Goal: Task Accomplishment & Management: Manage account settings

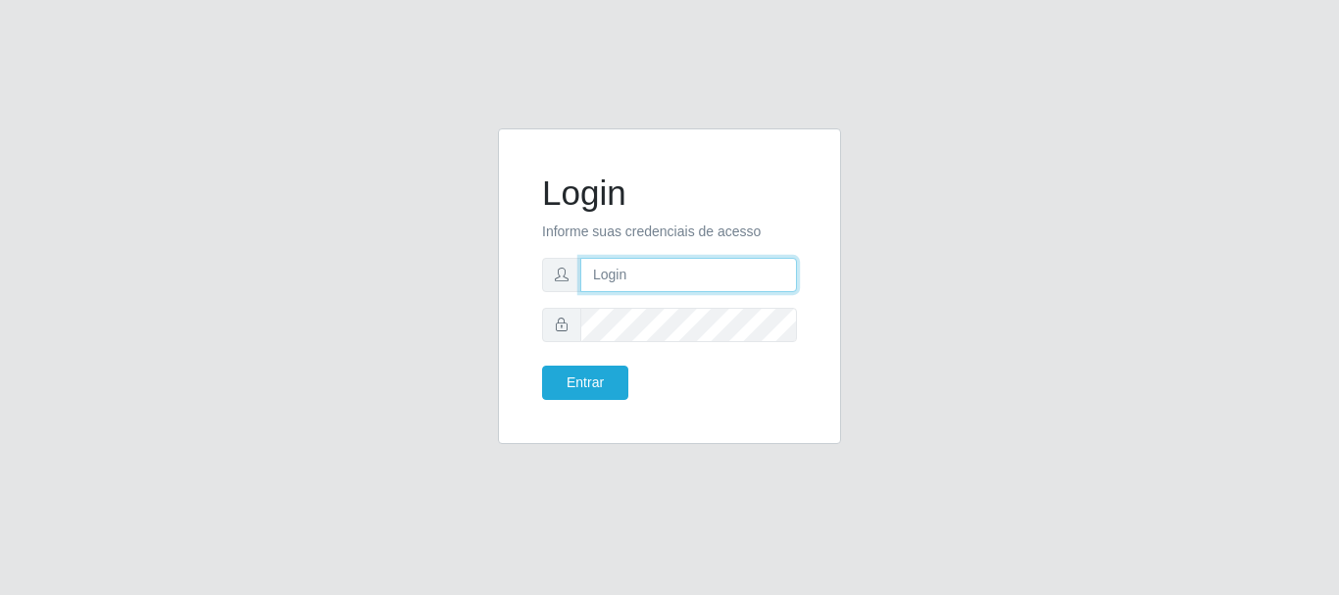
click at [639, 274] on input "text" at bounding box center [688, 275] width 217 height 34
type input "Ubiratan@confglacer"
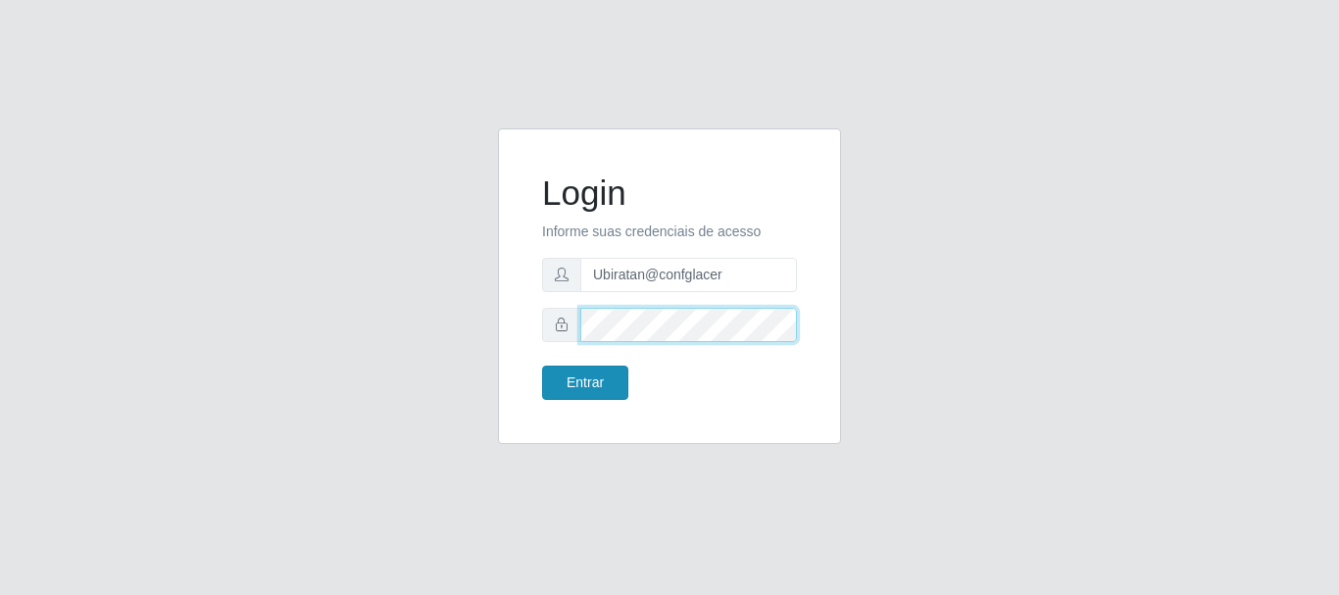
click at [542, 366] on button "Entrar" at bounding box center [585, 383] width 86 height 34
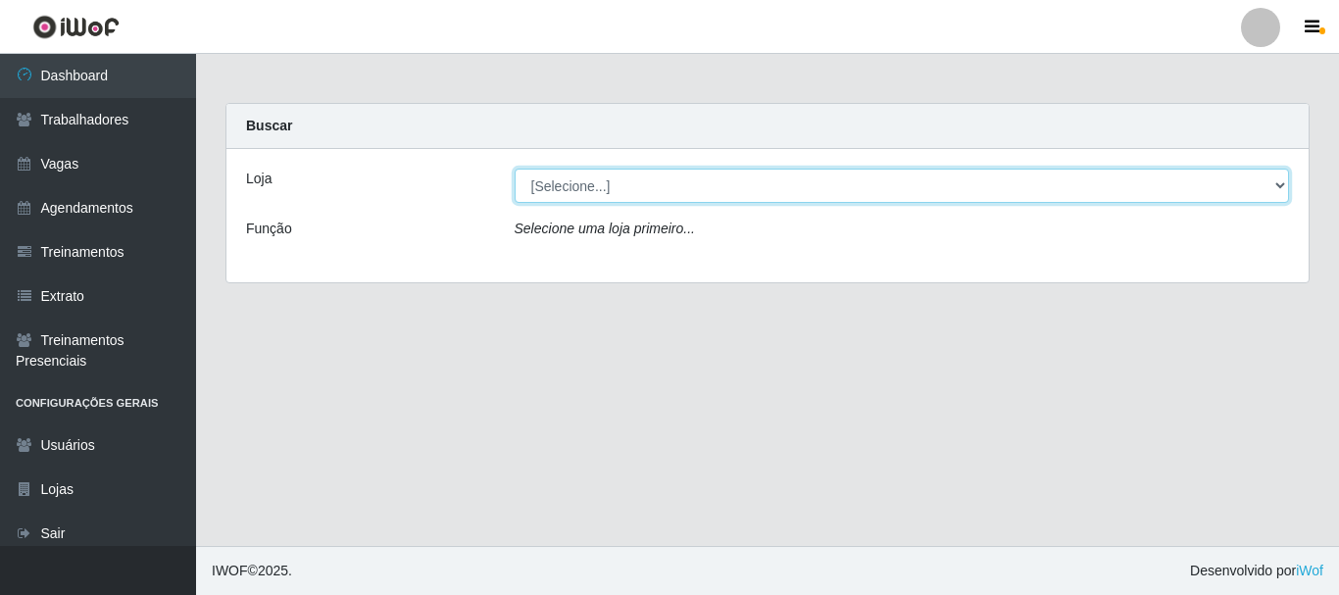
click at [1279, 183] on select "[Selecione...] Glace Real Confeitaria" at bounding box center [901, 186] width 775 height 34
select select "445"
click at [514, 169] on select "[Selecione...] Glace Real Confeitaria" at bounding box center [901, 186] width 775 height 34
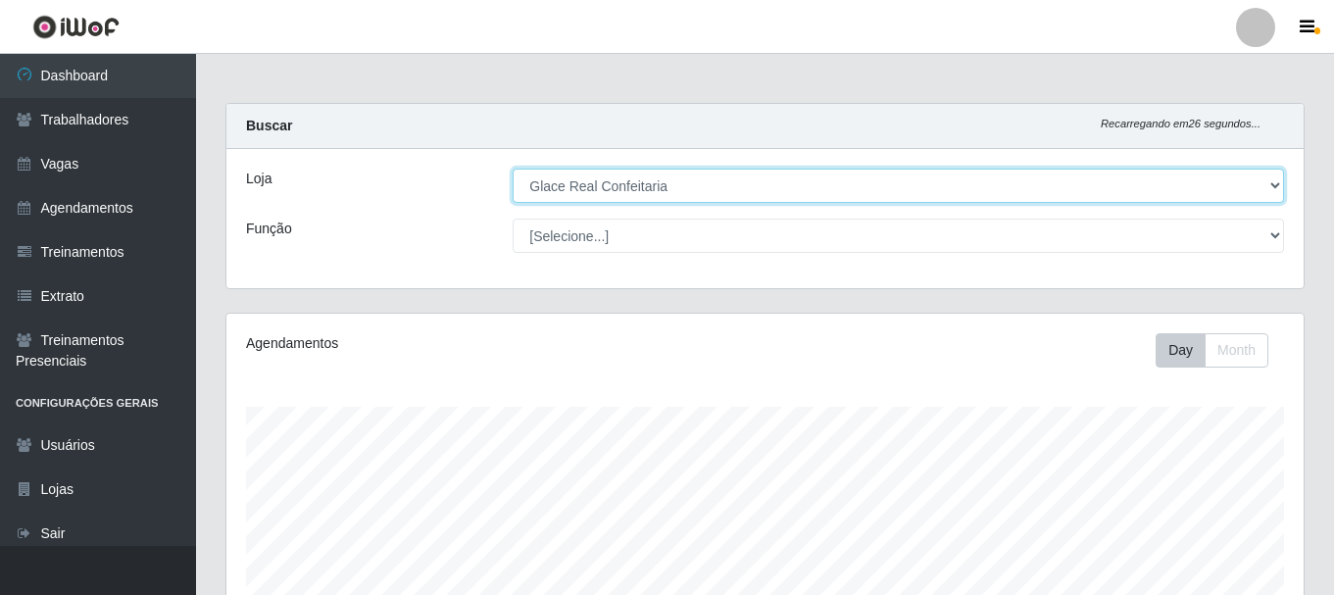
scroll to position [445, 0]
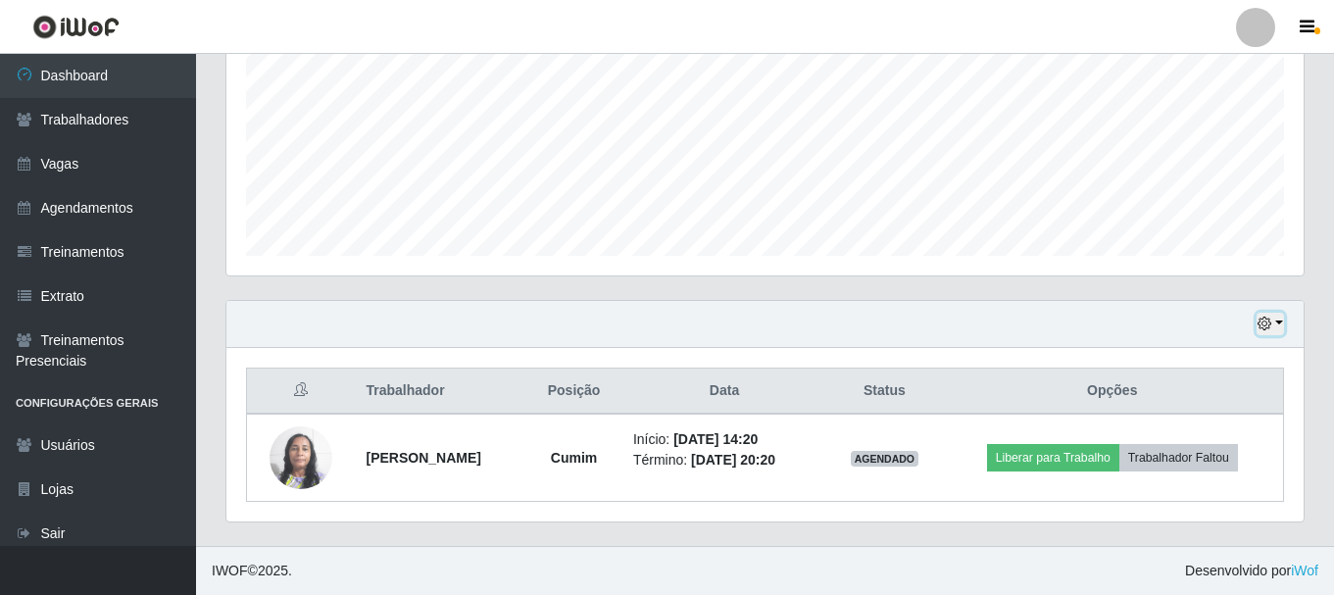
click at [1258, 325] on icon "button" at bounding box center [1264, 324] width 14 height 14
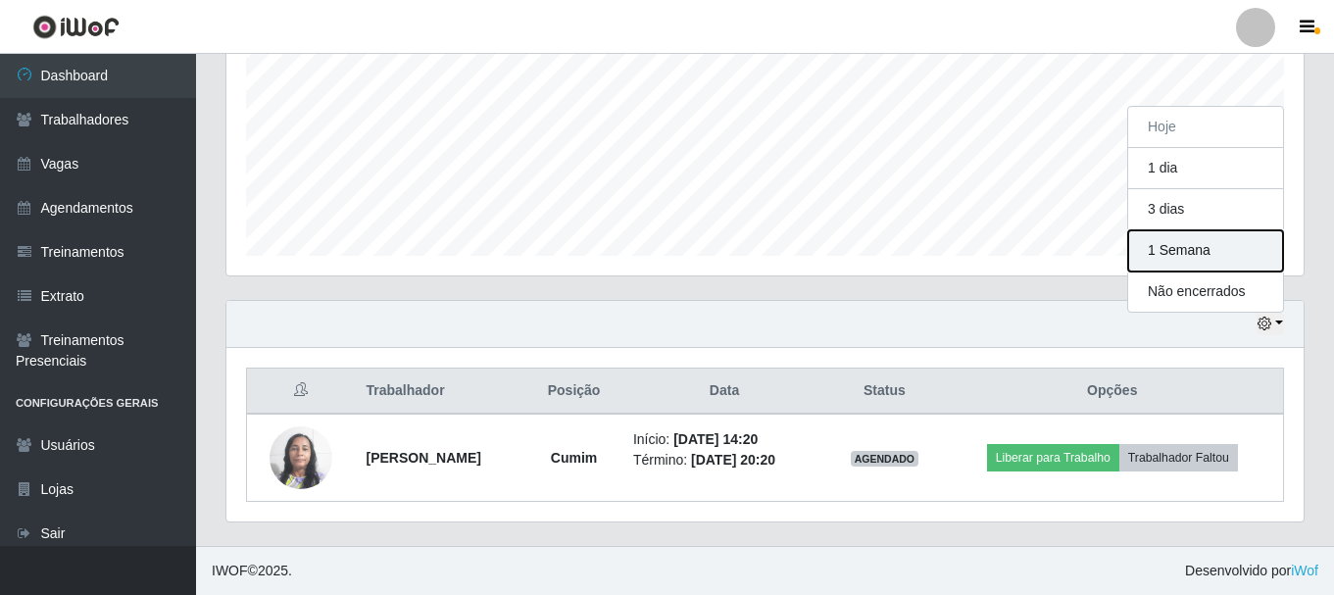
click at [1188, 242] on button "1 Semana" at bounding box center [1205, 250] width 155 height 41
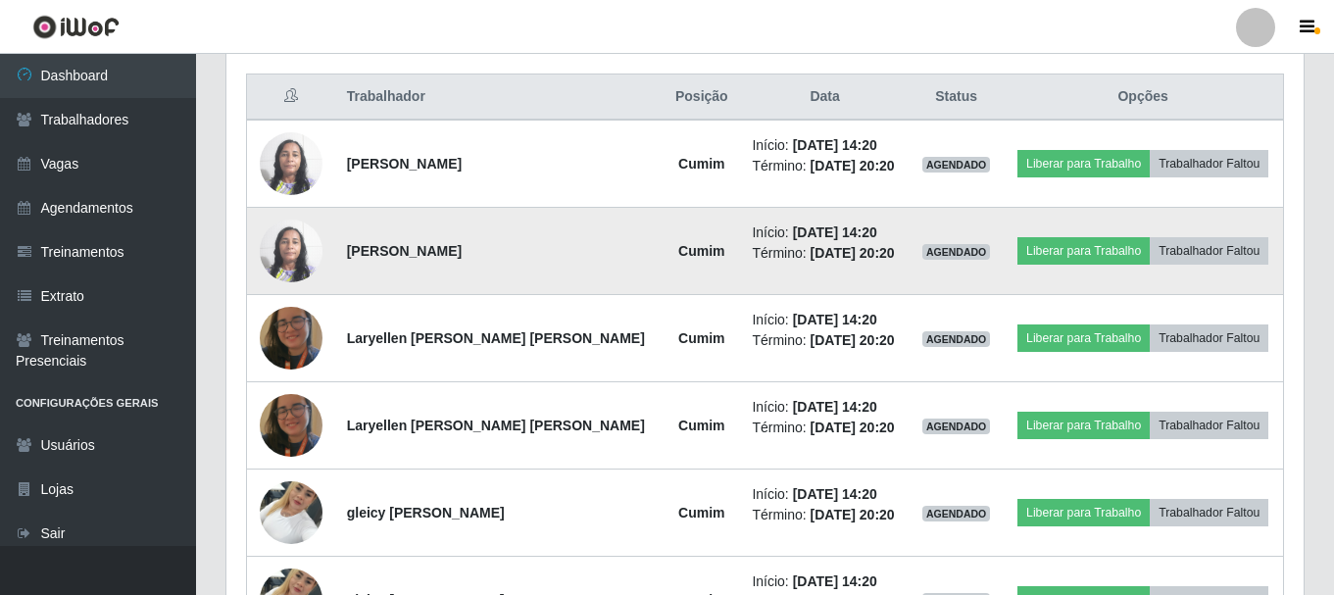
scroll to position [641, 0]
